Goal: Information Seeking & Learning: Learn about a topic

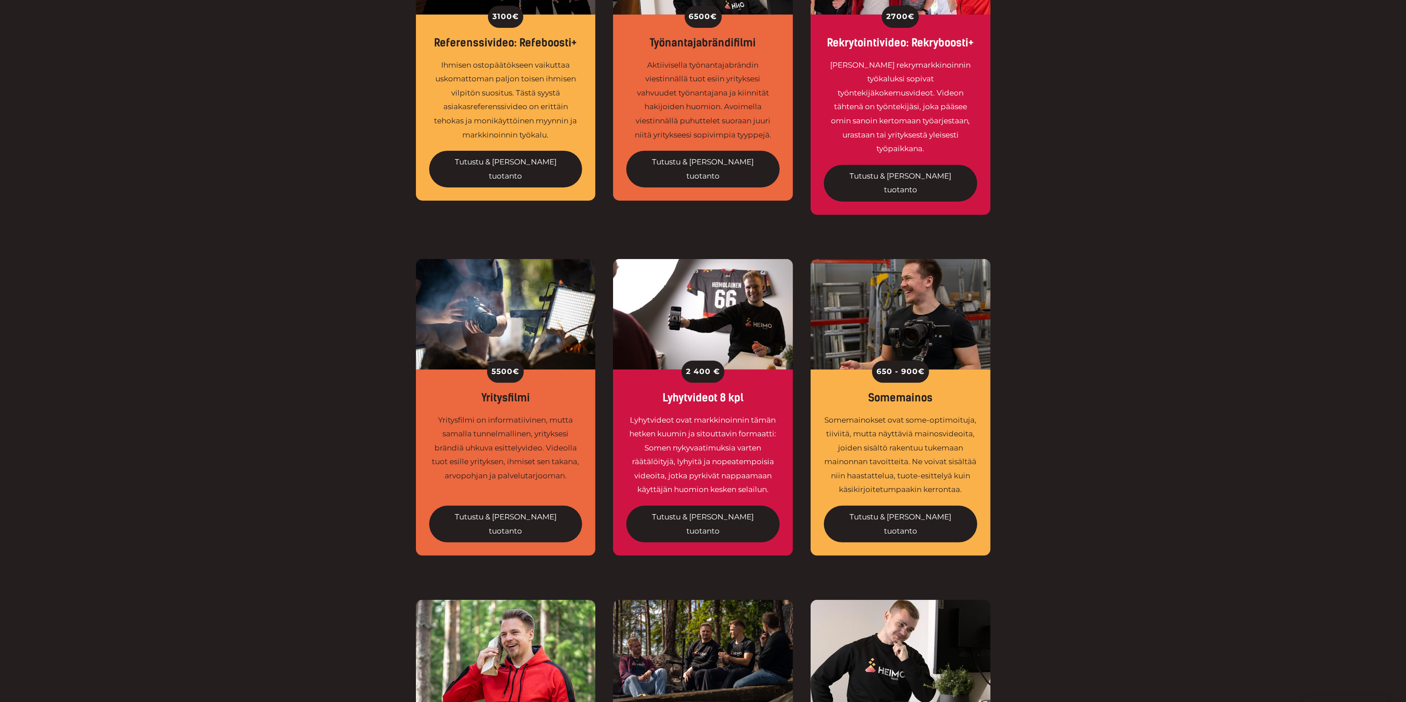
scroll to position [718, 0]
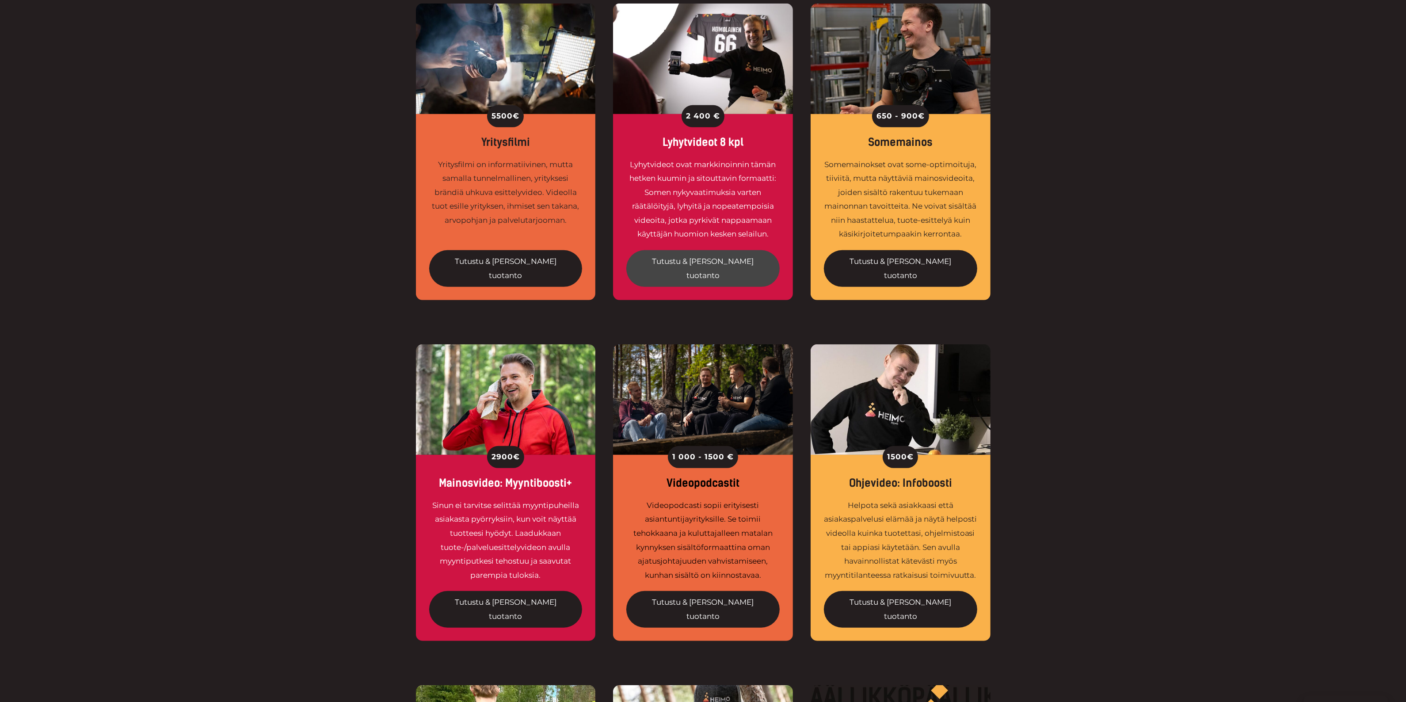
click at [722, 250] on link "Tutustu & tilaa tuotanto" at bounding box center [702, 268] width 153 height 37
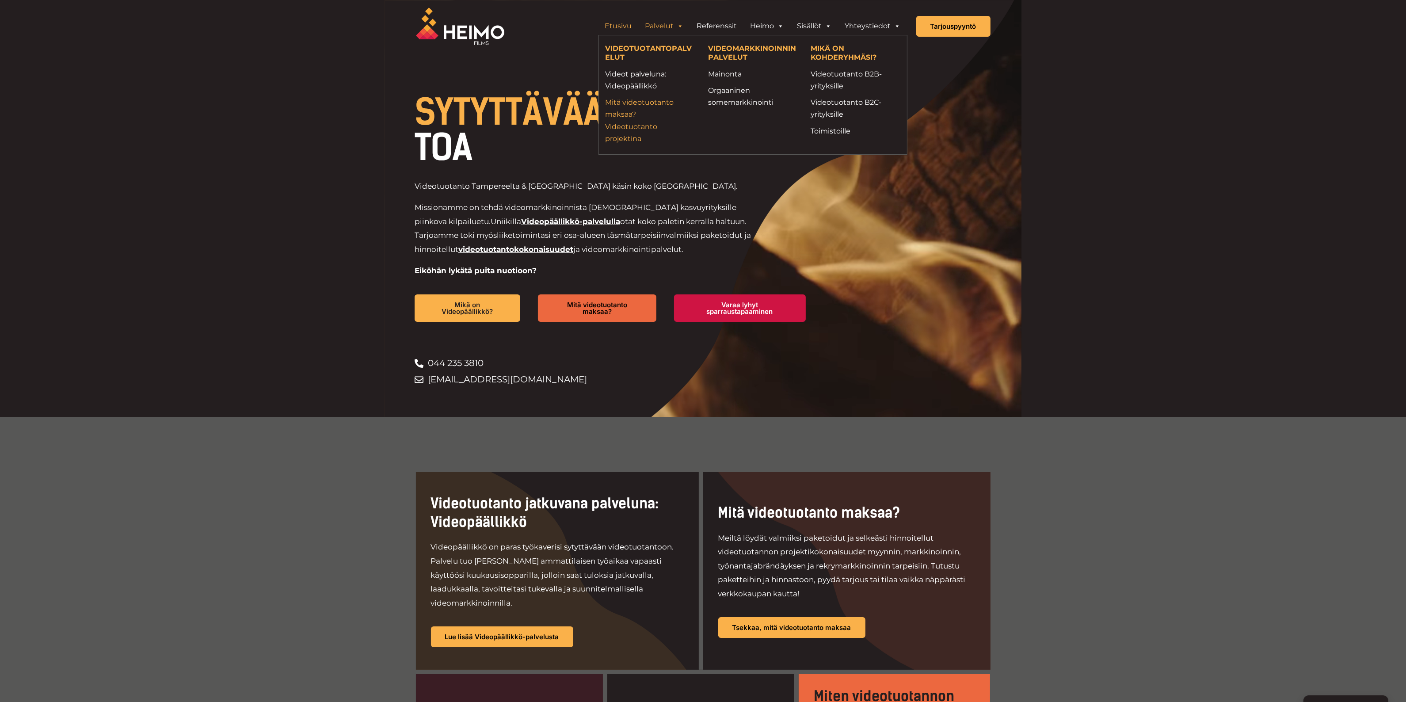
click at [641, 124] on link "Mitä videotuotanto maksaa? Videotuotanto projektina" at bounding box center [650, 120] width 89 height 48
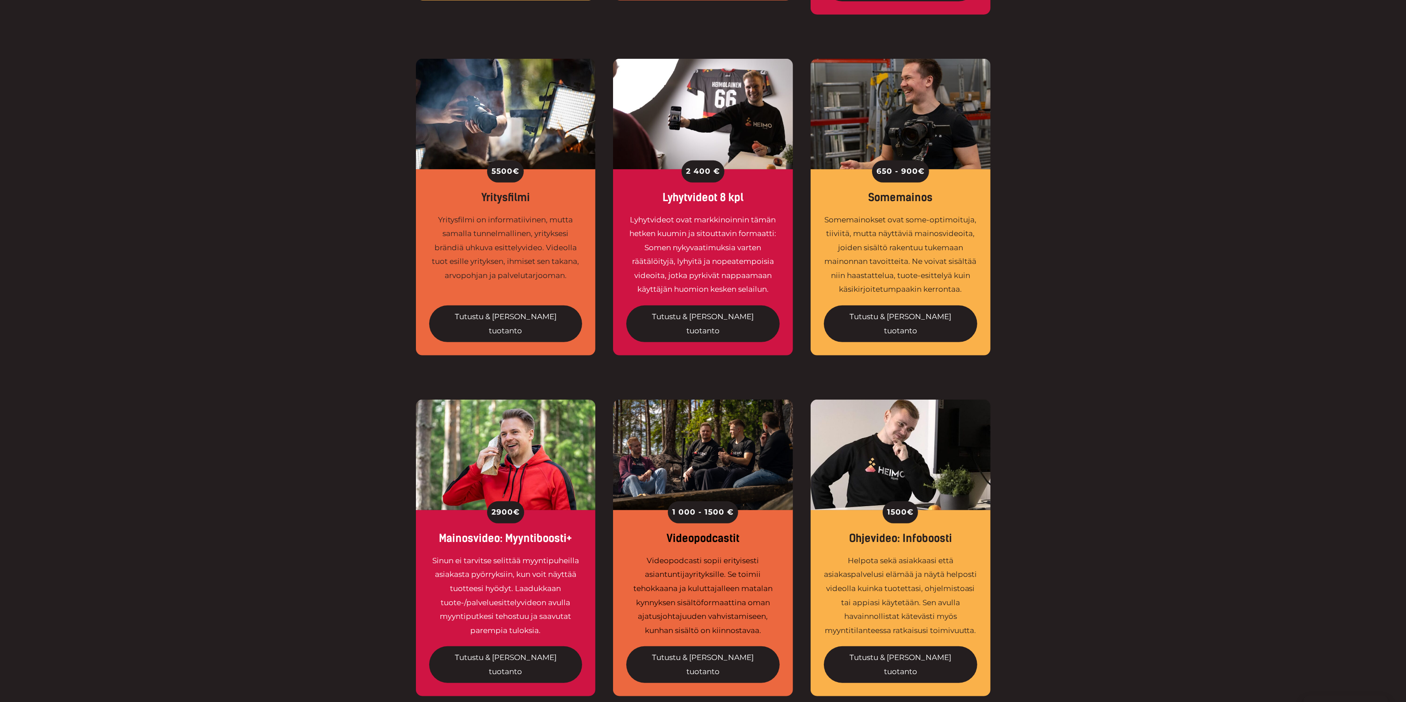
scroll to position [939, 0]
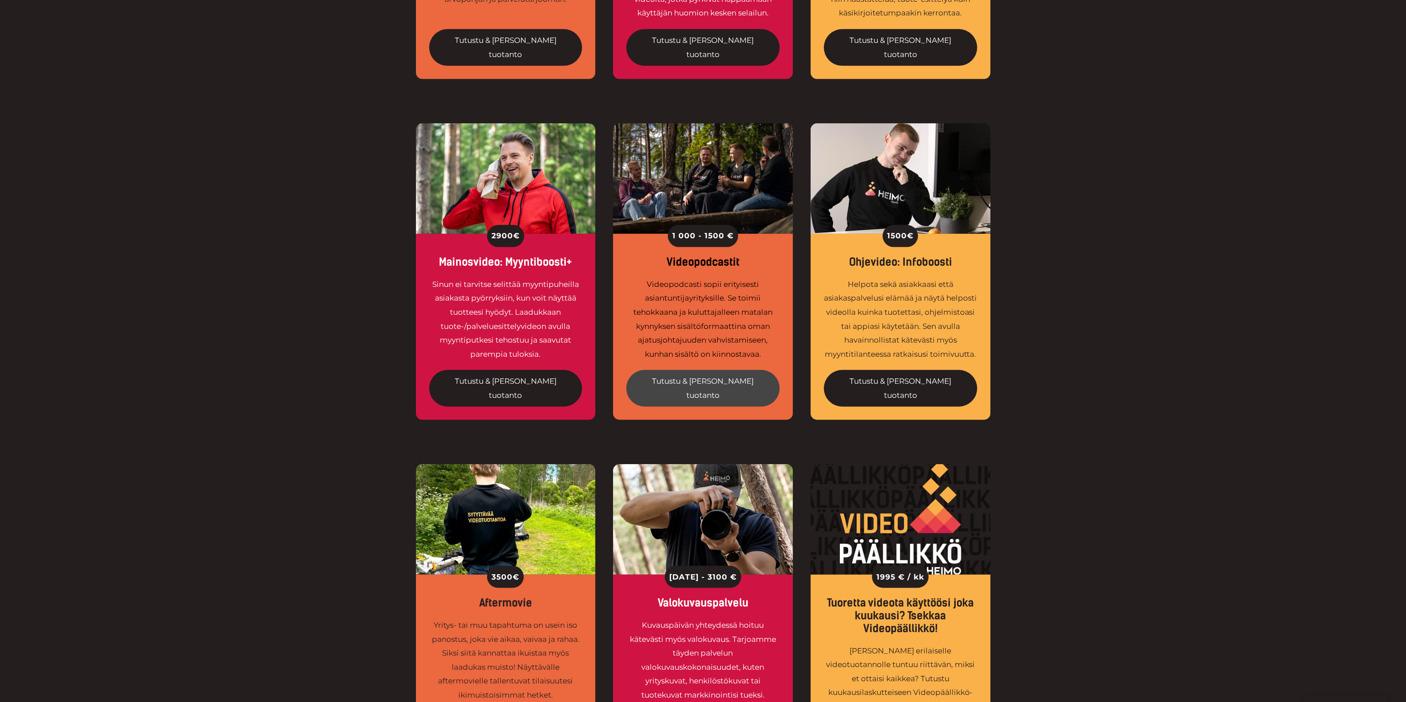
click at [686, 370] on link "Tutustu & tilaa tuotanto" at bounding box center [702, 388] width 153 height 37
